Goal: Navigation & Orientation: Find specific page/section

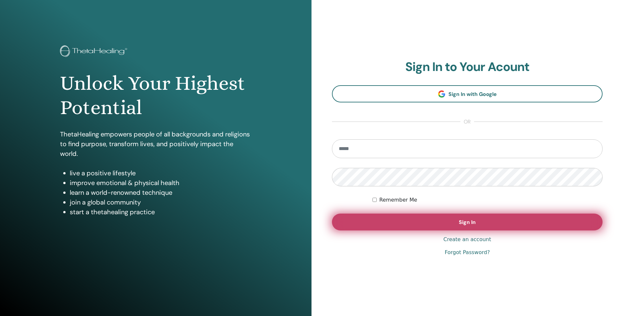
type input "**********"
click at [383, 223] on button "Sign In" at bounding box center [467, 222] width 271 height 17
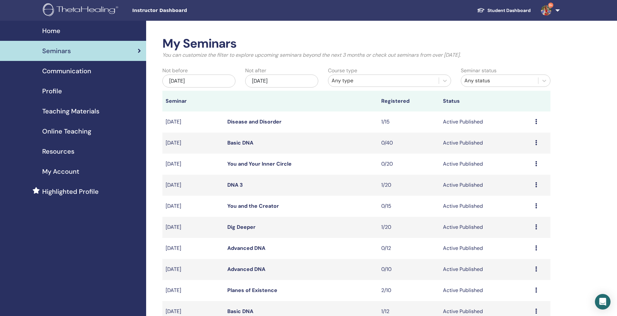
click at [149, 12] on span "Instructor Dashboard" at bounding box center [180, 10] width 97 height 7
click at [547, 8] on img at bounding box center [546, 10] width 10 height 10
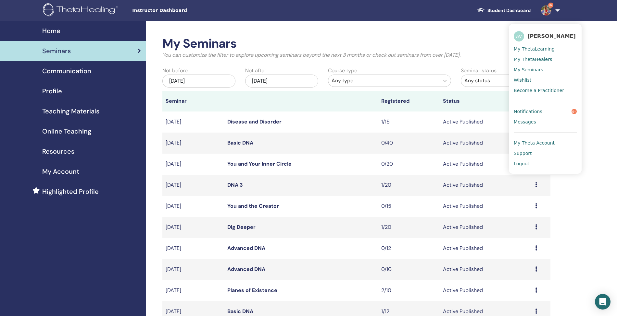
click at [535, 38] on span "[PERSON_NAME]" at bounding box center [551, 36] width 48 height 7
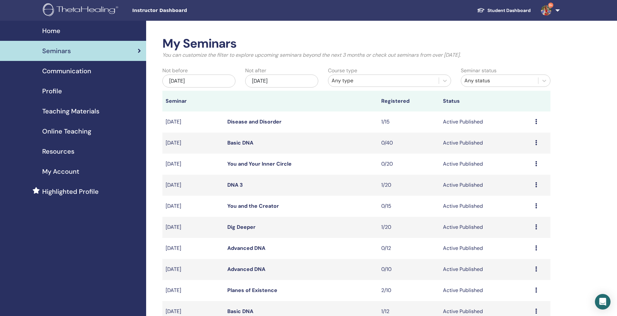
click at [540, 9] on span "9+" at bounding box center [546, 9] width 16 height 5
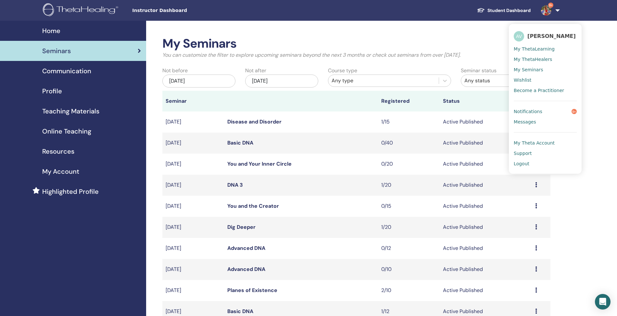
click at [143, 12] on span "Instructor Dashboard" at bounding box center [180, 10] width 97 height 7
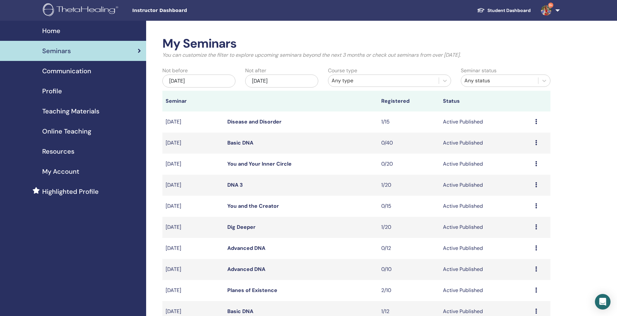
click at [57, 49] on span "Seminars" at bounding box center [56, 51] width 29 height 10
drag, startPoint x: 0, startPoint y: 0, endPoint x: 283, endPoint y: 134, distance: 313.3
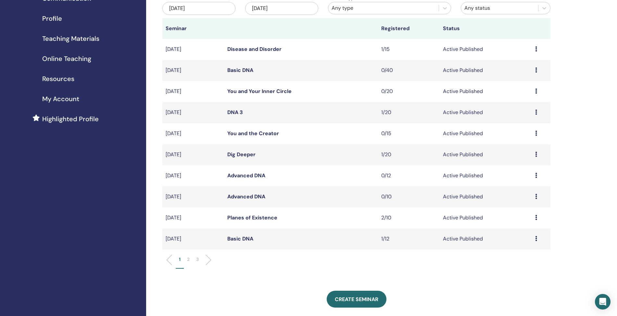
scroll to position [78, 0]
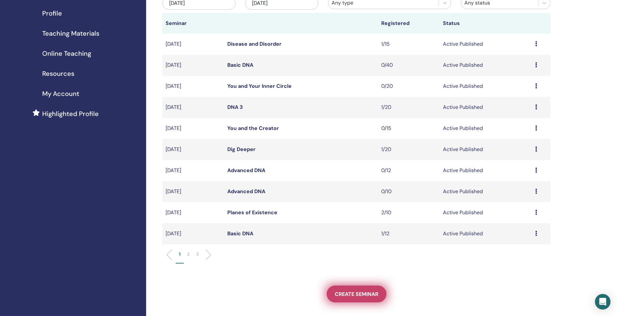
click at [347, 291] on span "Create seminar" at bounding box center [356, 294] width 43 height 7
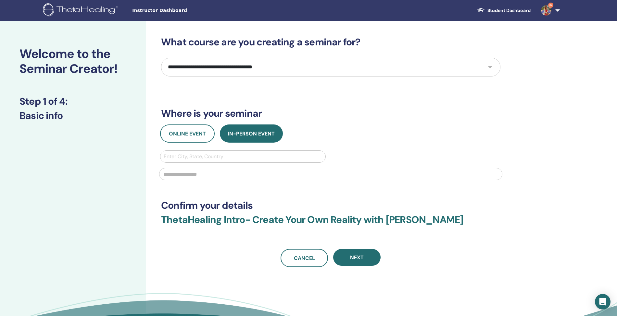
click at [193, 65] on select "**********" at bounding box center [330, 67] width 339 height 19
select select "*"
click at [161, 58] on select "**********" at bounding box center [330, 67] width 339 height 19
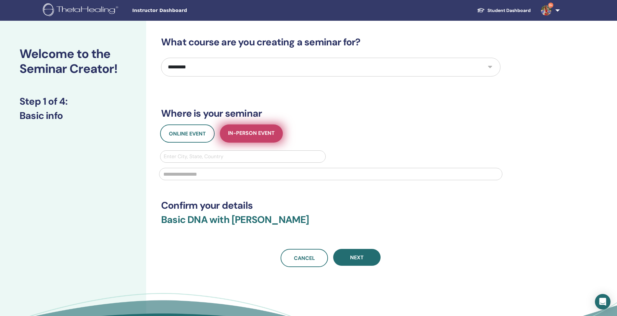
click at [247, 133] on span "In-Person Event" at bounding box center [251, 134] width 47 height 8
click at [201, 158] on div at bounding box center [243, 156] width 158 height 9
click at [146, 11] on span "Instructor Dashboard" at bounding box center [180, 10] width 97 height 7
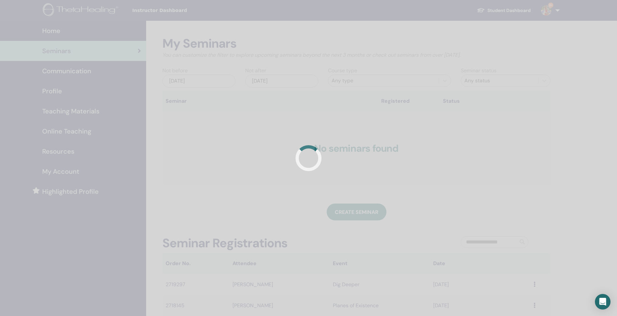
scroll to position [78, 0]
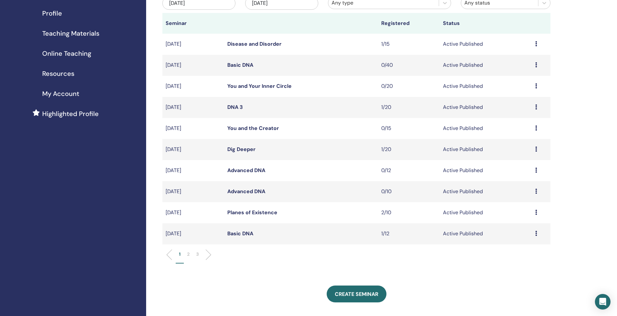
click at [237, 233] on link "Basic DNA" at bounding box center [240, 233] width 26 height 7
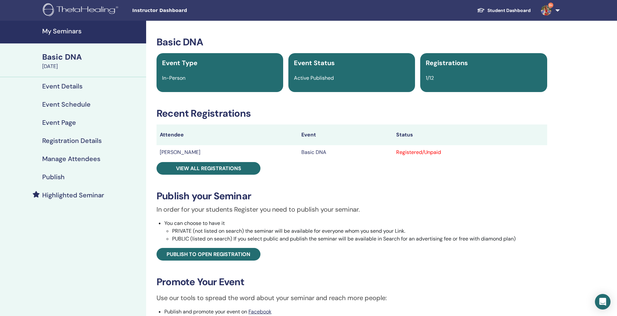
click at [58, 31] on h4 "My Seminars" at bounding box center [92, 31] width 100 height 8
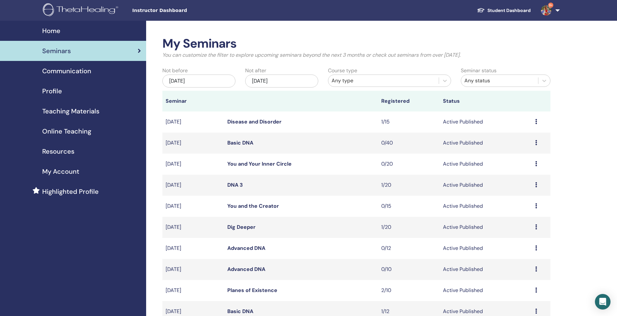
click at [59, 131] on span "Online Teaching" at bounding box center [66, 132] width 49 height 10
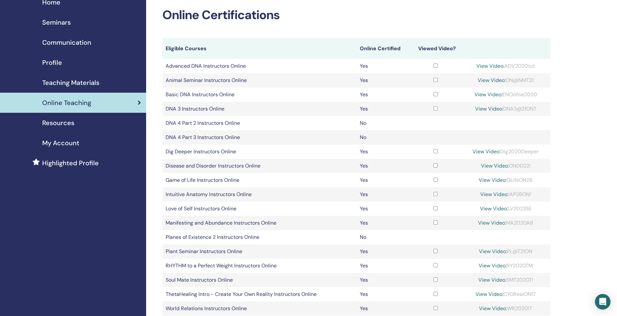
scroll to position [24, 0]
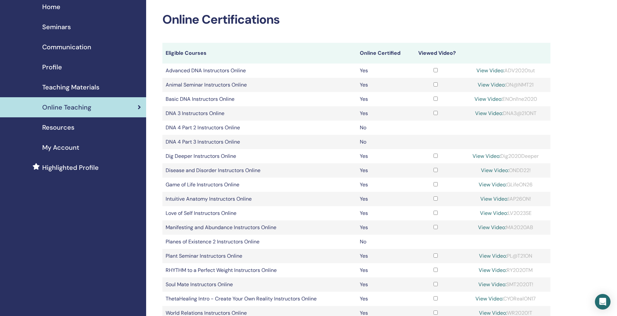
click at [57, 87] on span "Teaching Materials" at bounding box center [70, 87] width 57 height 10
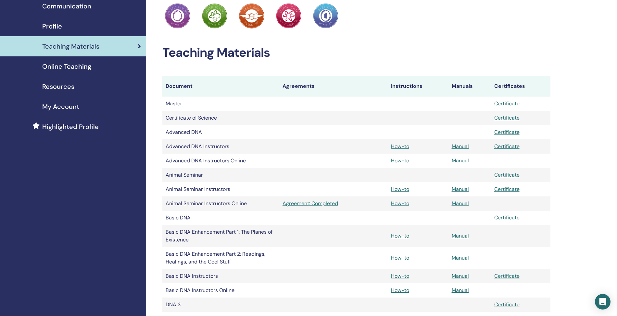
scroll to position [68, 0]
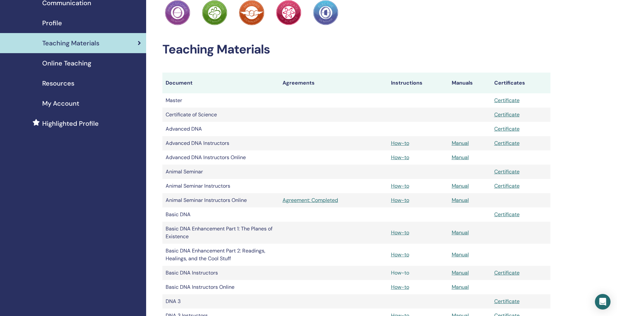
click at [402, 273] on link "How-to" at bounding box center [400, 273] width 18 height 7
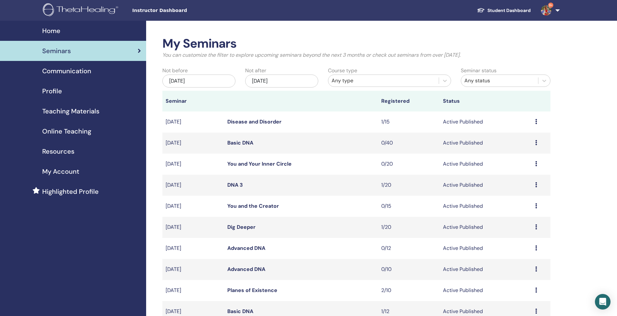
click at [498, 9] on link "Student Dashboard" at bounding box center [504, 11] width 64 height 12
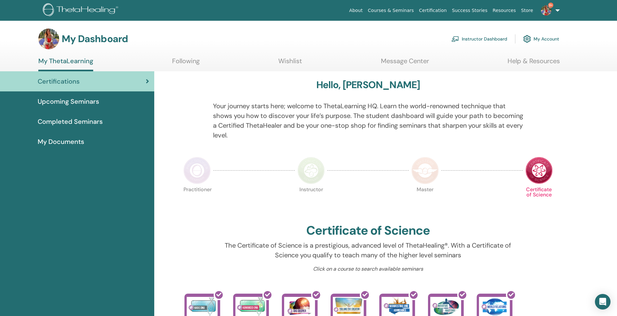
click at [84, 101] on span "Upcoming Seminars" at bounding box center [68, 102] width 61 height 10
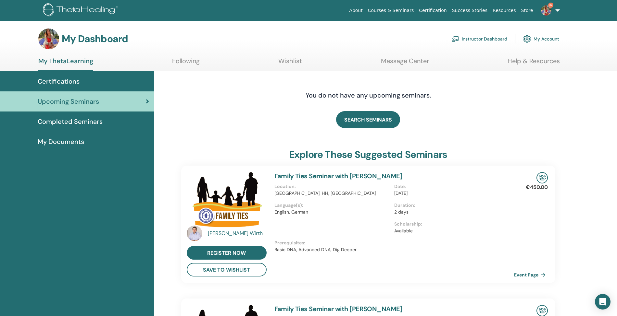
click at [73, 122] on span "Completed Seminars" at bounding box center [70, 122] width 65 height 10
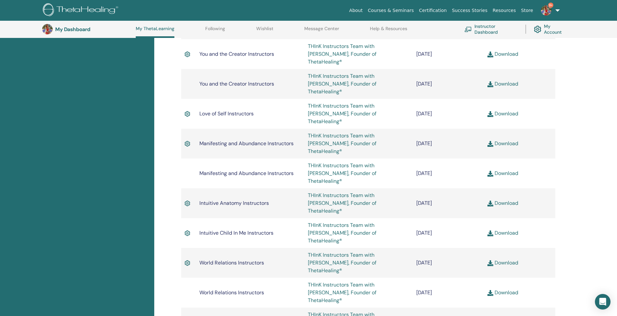
scroll to position [848, 0]
click at [482, 29] on link "Instructor Dashboard" at bounding box center [490, 29] width 53 height 14
